Goal: Task Accomplishment & Management: Manage account settings

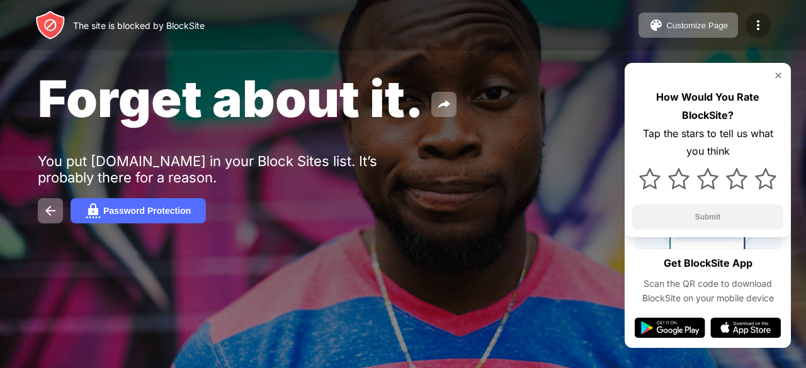
click at [764, 18] on img at bounding box center [757, 25] width 15 height 15
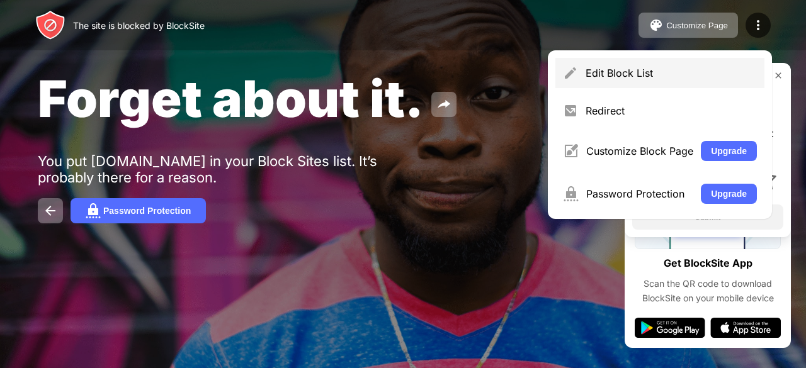
click at [662, 71] on div "Edit Block List" at bounding box center [670, 73] width 171 height 13
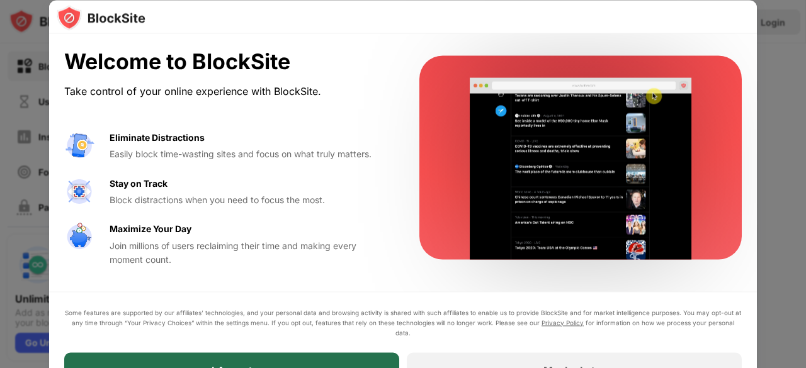
click at [355, 352] on div "I Accept" at bounding box center [231, 369] width 335 height 35
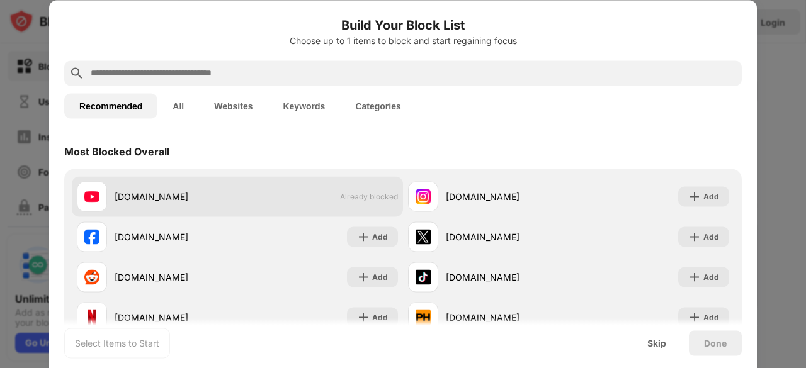
click at [327, 199] on div "[DOMAIN_NAME] Already blocked" at bounding box center [237, 196] width 331 height 40
click at [149, 210] on div "[DOMAIN_NAME]" at bounding box center [157, 196] width 161 height 30
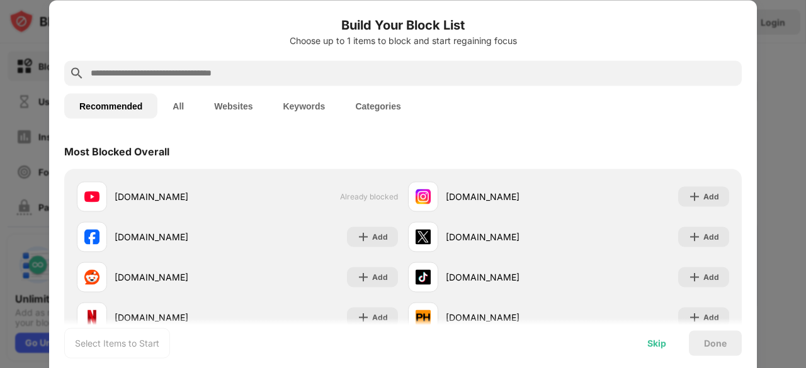
click at [650, 338] on div "Skip" at bounding box center [656, 343] width 19 height 10
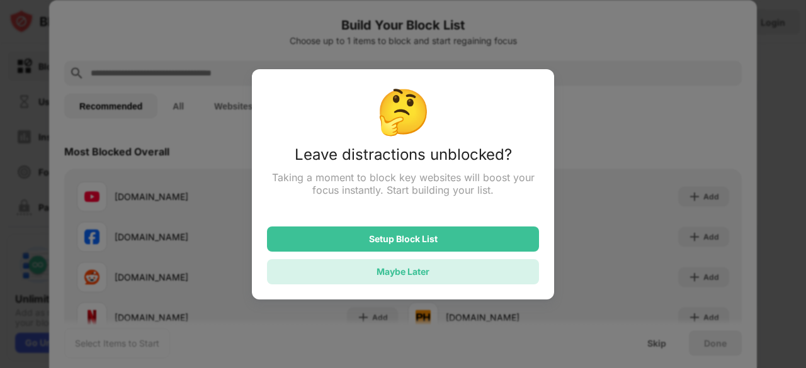
click at [428, 271] on div "Maybe Later" at bounding box center [402, 271] width 53 height 11
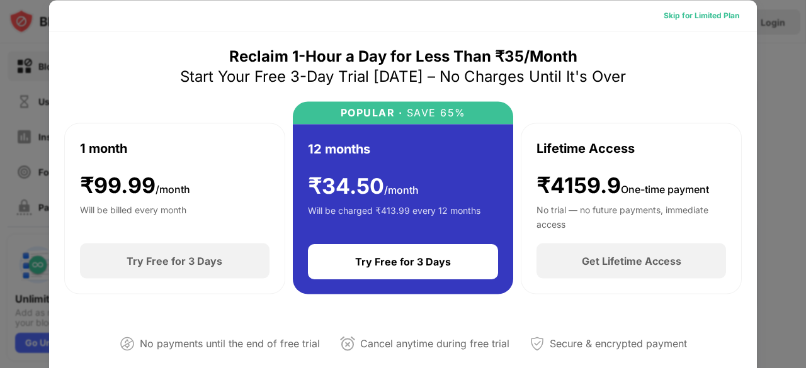
click at [707, 12] on div "Skip for Limited Plan" at bounding box center [701, 15] width 76 height 13
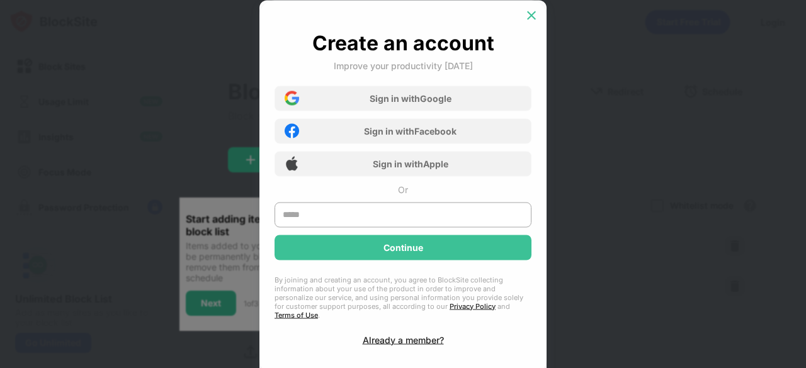
click at [532, 21] on img at bounding box center [531, 15] width 13 height 13
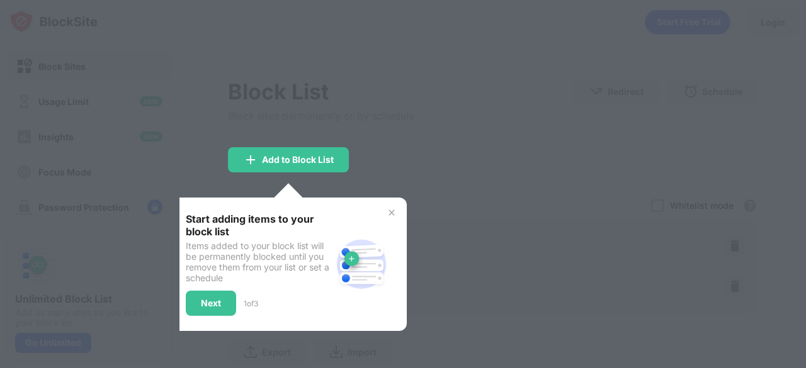
click at [390, 211] on img at bounding box center [391, 213] width 10 height 10
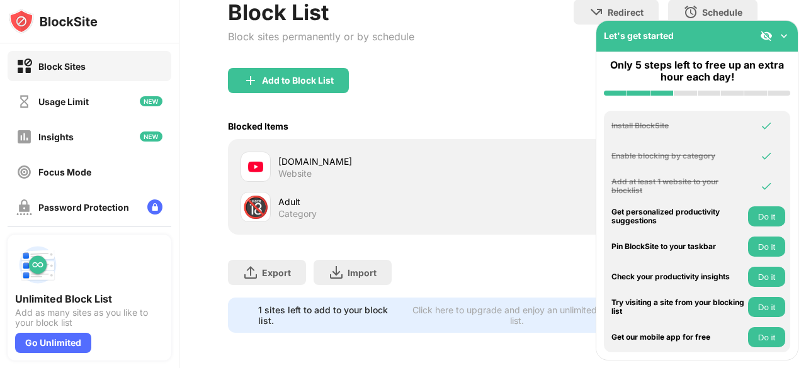
scroll to position [88, 0]
click at [789, 38] on img at bounding box center [783, 36] width 13 height 13
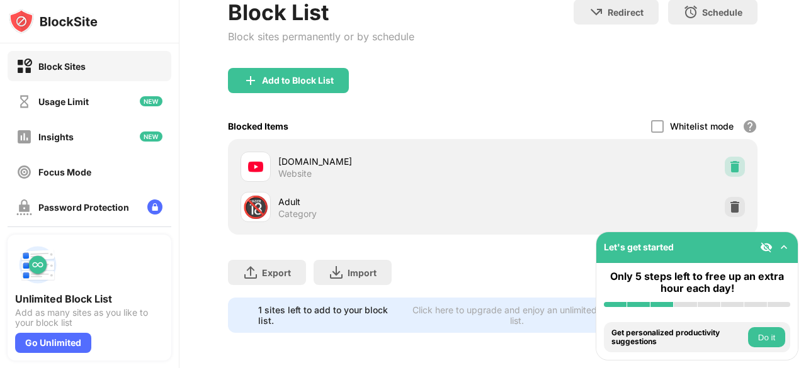
click at [728, 163] on img at bounding box center [734, 167] width 13 height 13
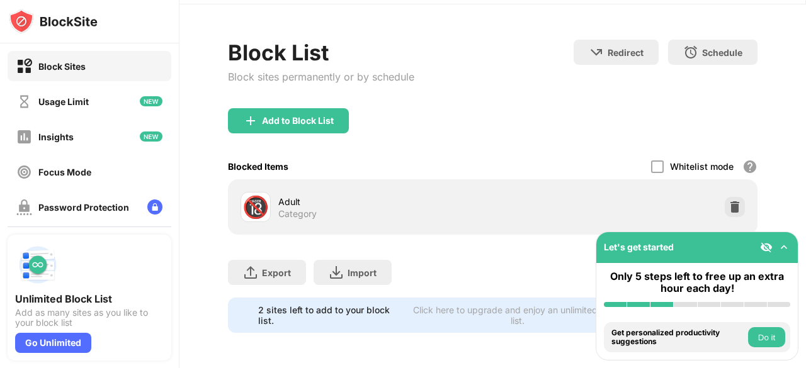
scroll to position [48, 0]
click at [127, 103] on div "Usage Limit" at bounding box center [90, 101] width 164 height 30
